Goal: Information Seeking & Learning: Get advice/opinions

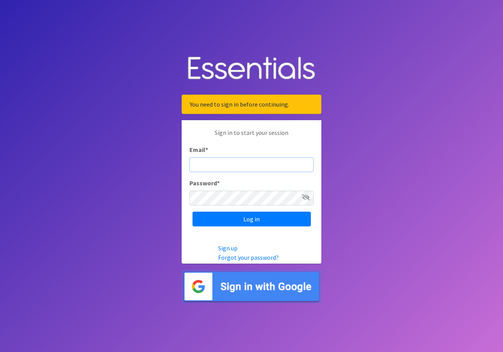
type input "[EMAIL_ADDRESS][DOMAIN_NAME]"
click at [251, 219] on input "Log in" at bounding box center [251, 219] width 118 height 15
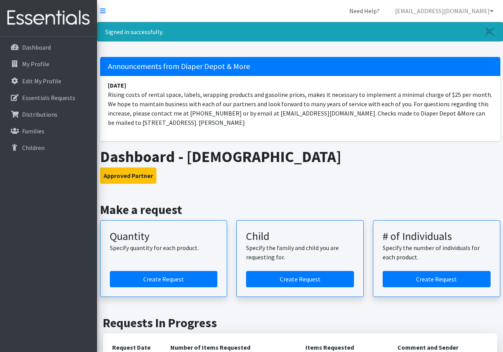
click at [386, 11] on link "Need Help?" at bounding box center [364, 11] width 43 height 16
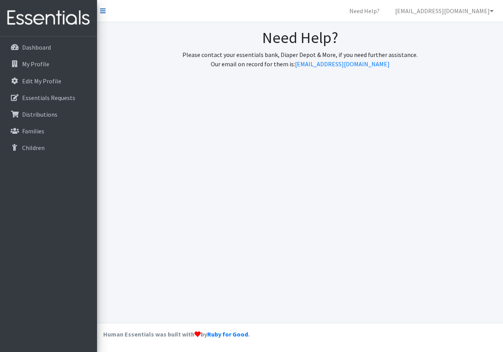
click at [102, 12] on icon at bounding box center [102, 11] width 5 height 6
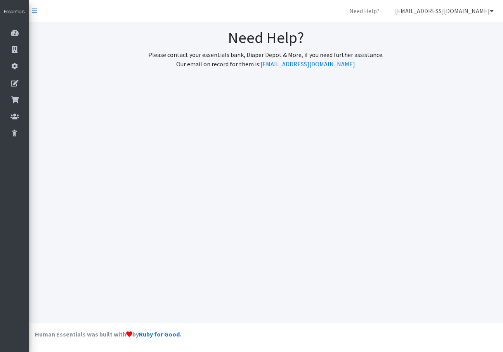
click at [460, 13] on link "[EMAIL_ADDRESS][DOMAIN_NAME]" at bounding box center [444, 11] width 111 height 16
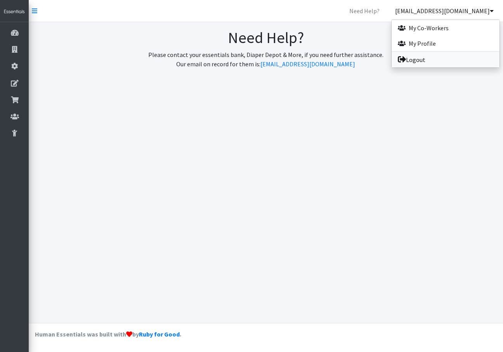
click at [436, 61] on link "Logout" at bounding box center [445, 60] width 108 height 16
